Goal: Task Accomplishment & Management: Use online tool/utility

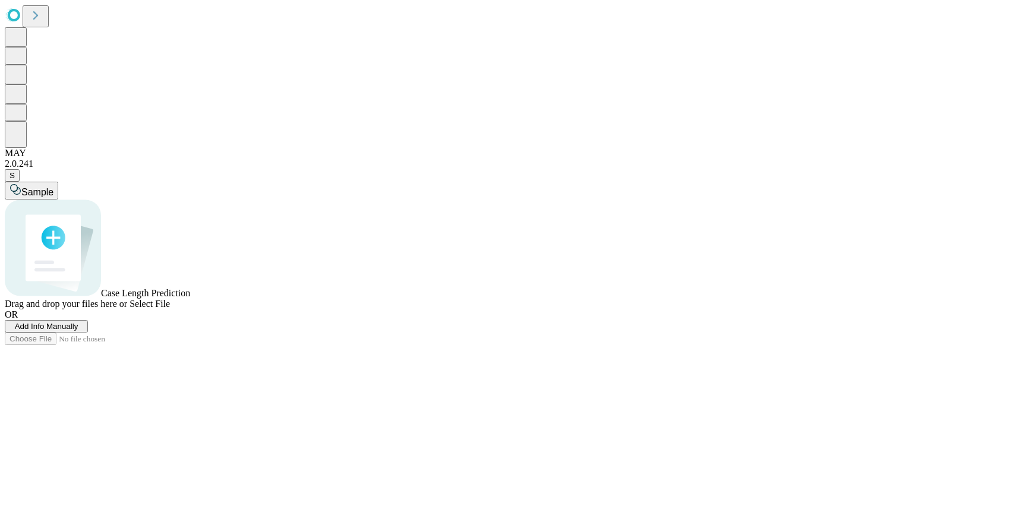
click at [43, 20] on icon at bounding box center [35, 15] width 17 height 17
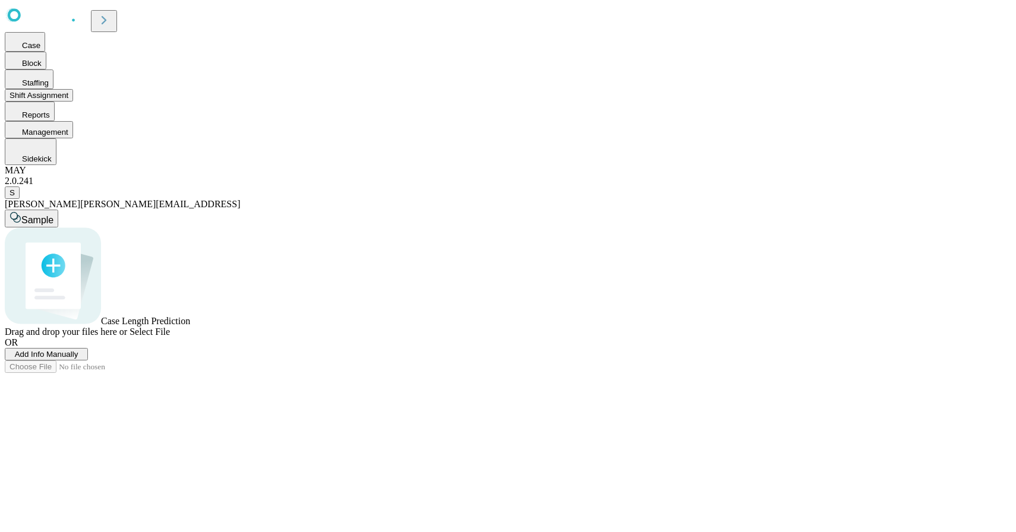
click at [73, 102] on button "Shift Assignment" at bounding box center [39, 95] width 68 height 12
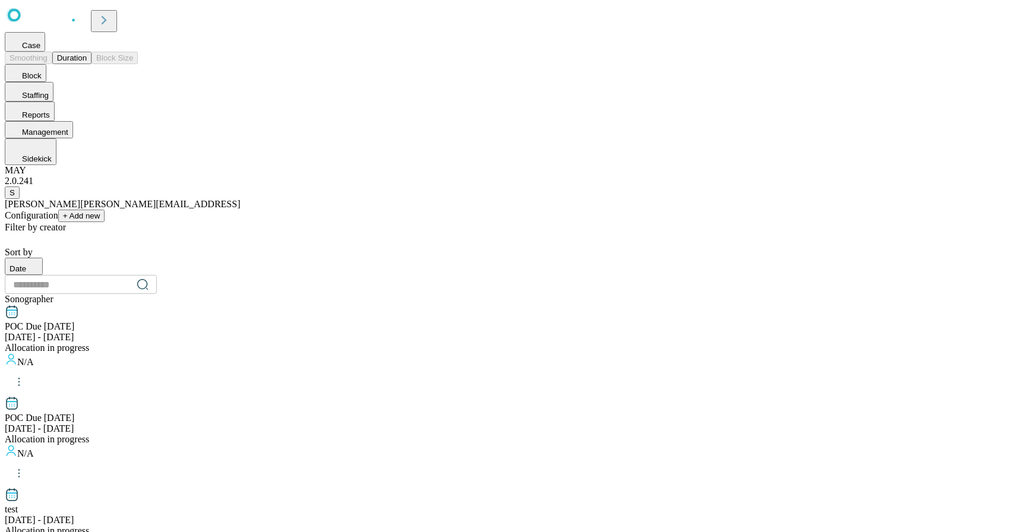
click at [91, 64] on button "Duration" at bounding box center [71, 58] width 39 height 12
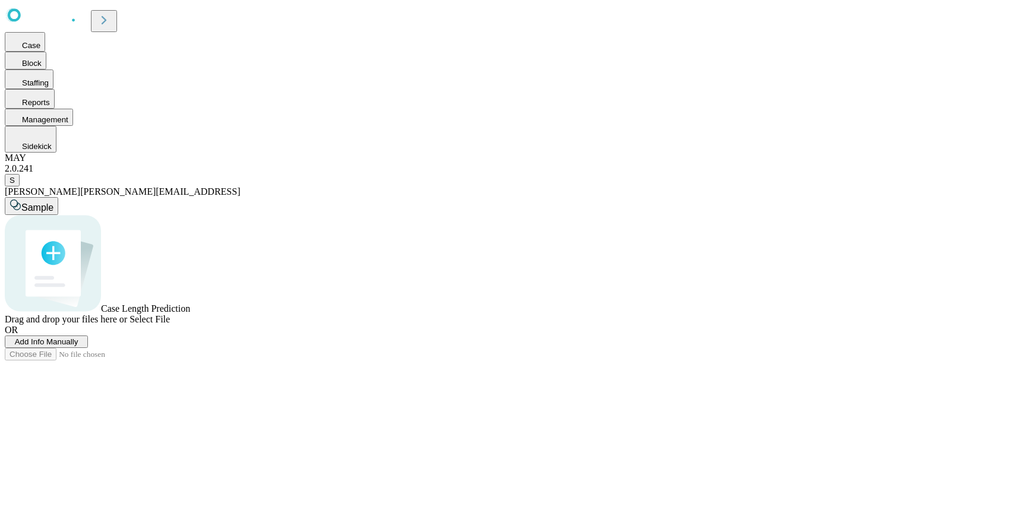
click at [112, 20] on icon at bounding box center [104, 20] width 17 height 17
